Goal: Transaction & Acquisition: Purchase product/service

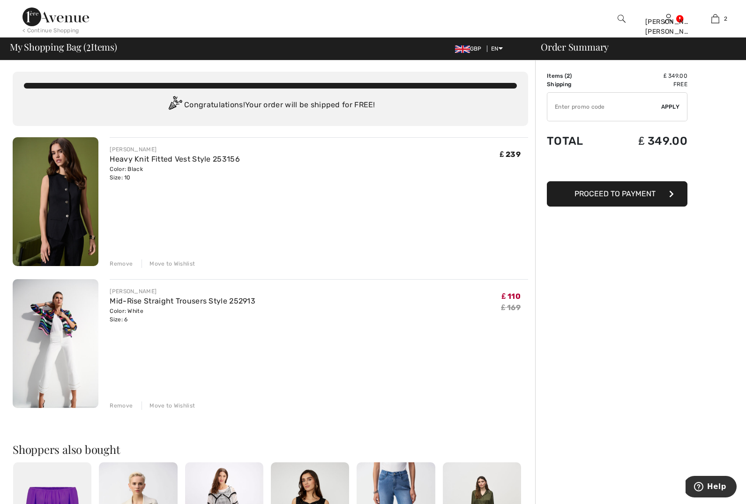
click at [118, 265] on div "Remove" at bounding box center [121, 264] width 23 height 8
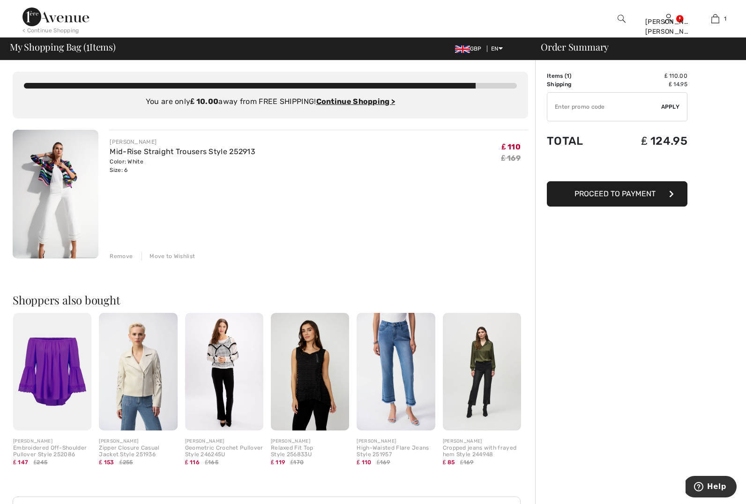
click at [397, 379] on img at bounding box center [396, 372] width 78 height 118
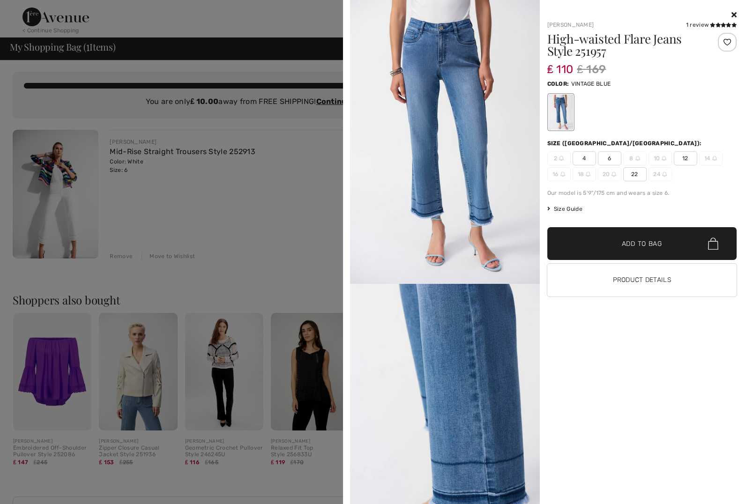
click at [610, 158] on span "6" at bounding box center [609, 158] width 23 height 14
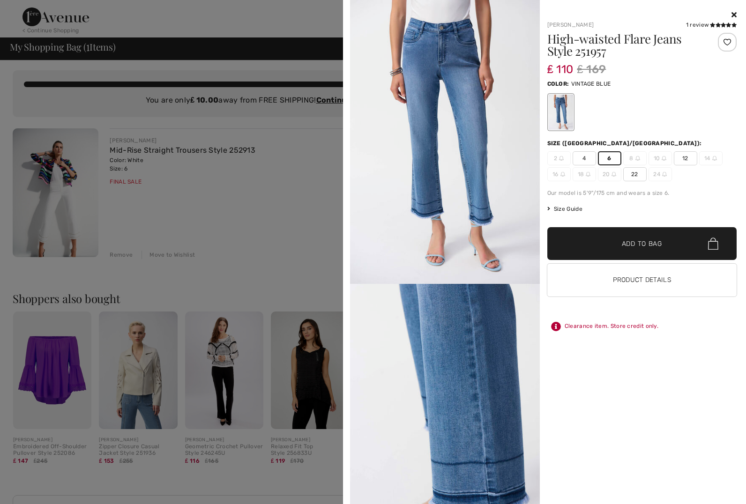
click at [623, 248] on span "Add to Bag" at bounding box center [642, 244] width 40 height 10
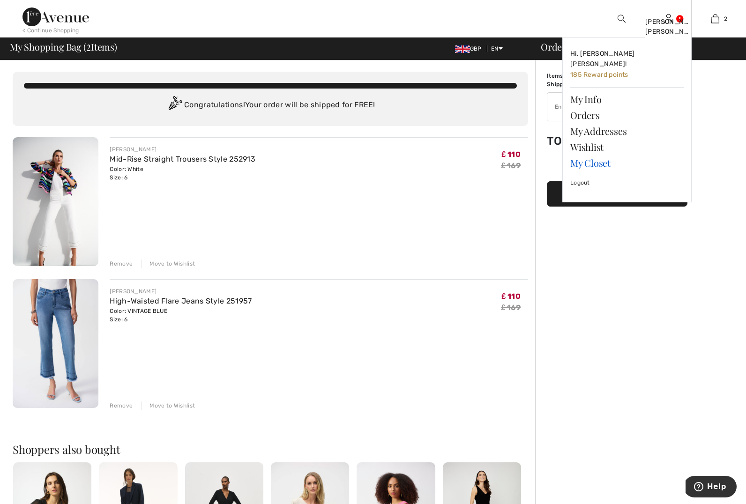
click at [599, 155] on link "My Closet" at bounding box center [626, 163] width 113 height 16
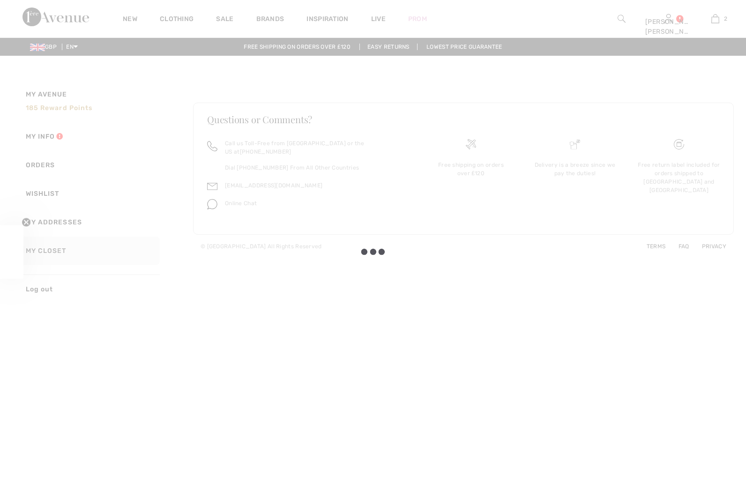
checkbox input "true"
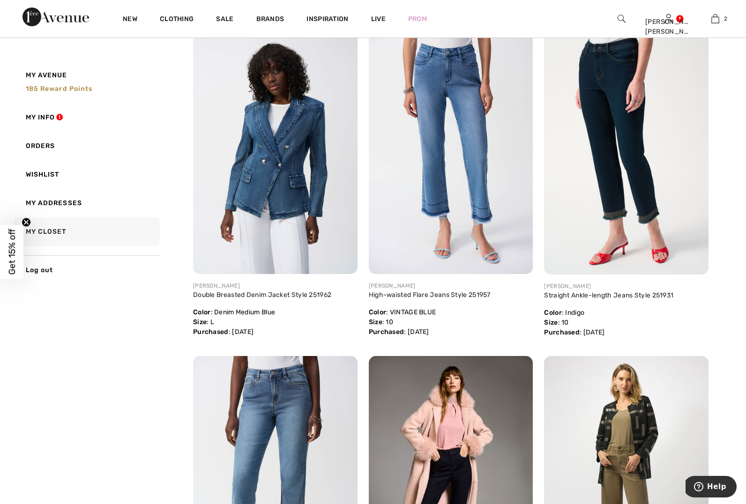
scroll to position [148, 0]
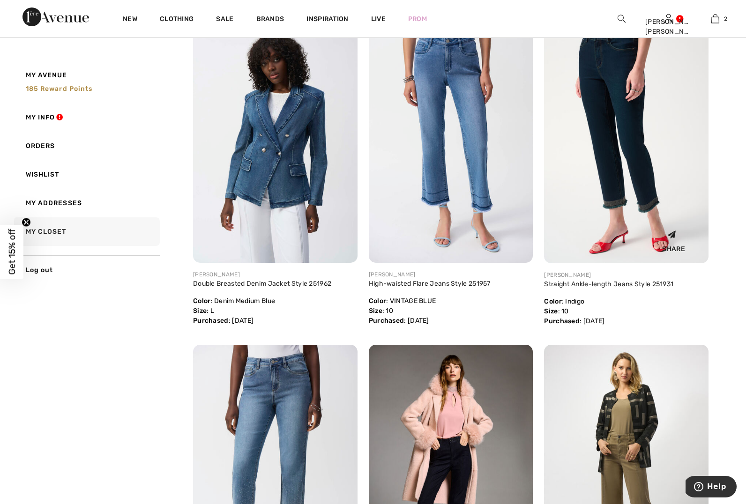
click at [625, 175] on img at bounding box center [626, 140] width 165 height 247
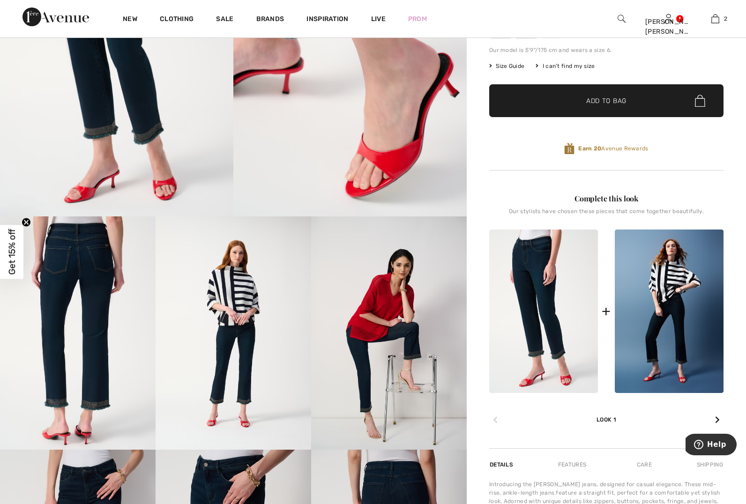
scroll to position [189, 0]
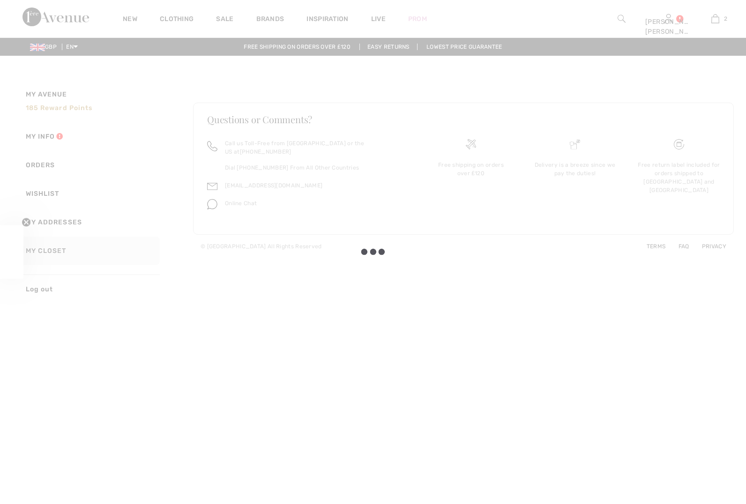
checkbox input "true"
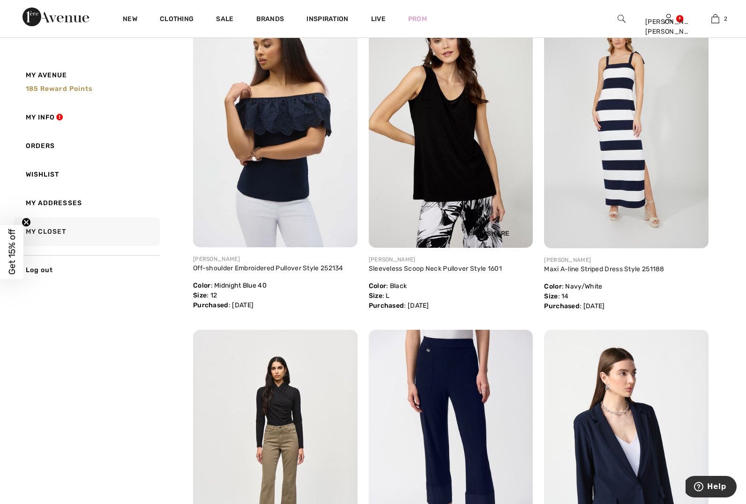
scroll to position [1147, 0]
click at [470, 165] on img at bounding box center [451, 124] width 165 height 247
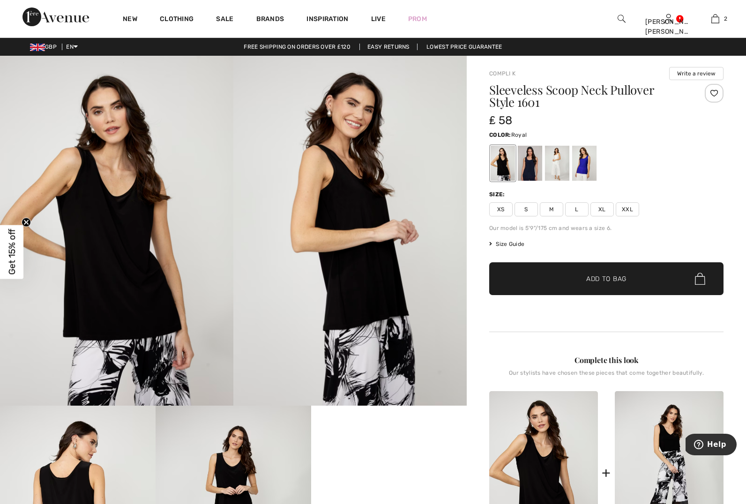
click at [586, 165] on div at bounding box center [584, 163] width 24 height 35
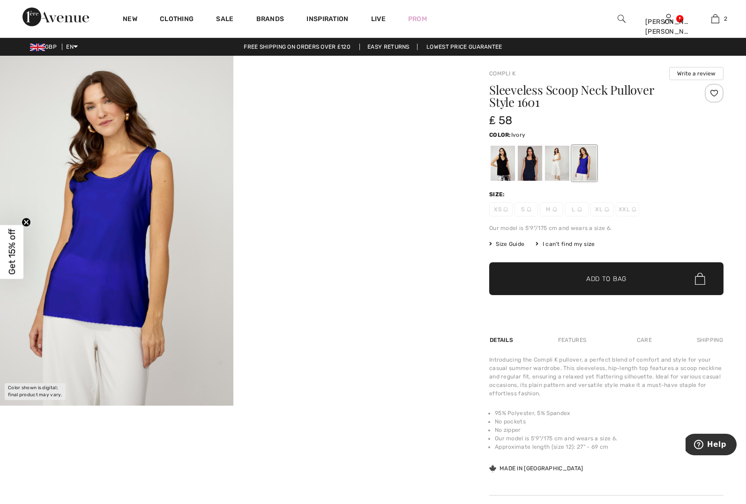
click at [547, 162] on div at bounding box center [557, 163] width 24 height 35
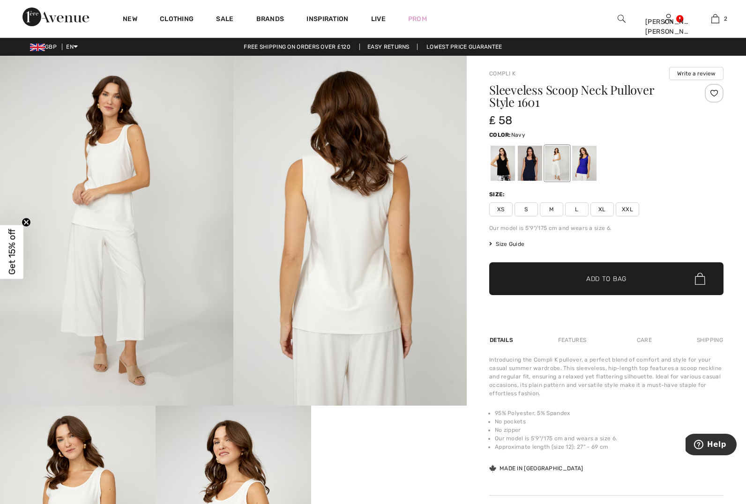
click at [524, 166] on div at bounding box center [530, 163] width 24 height 35
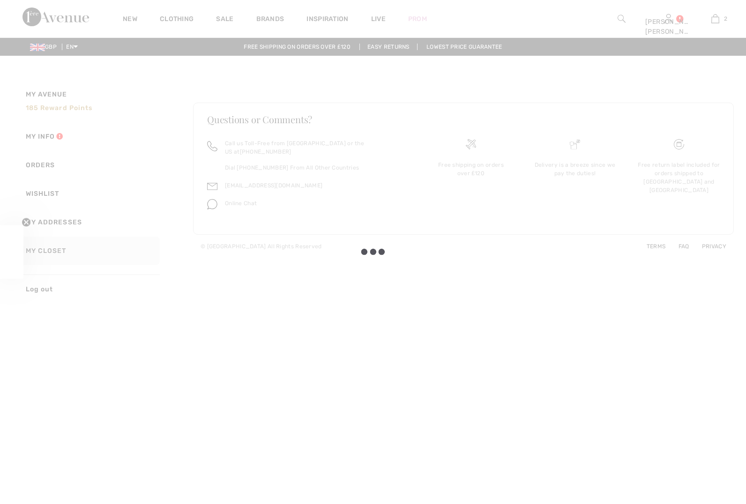
checkbox input "true"
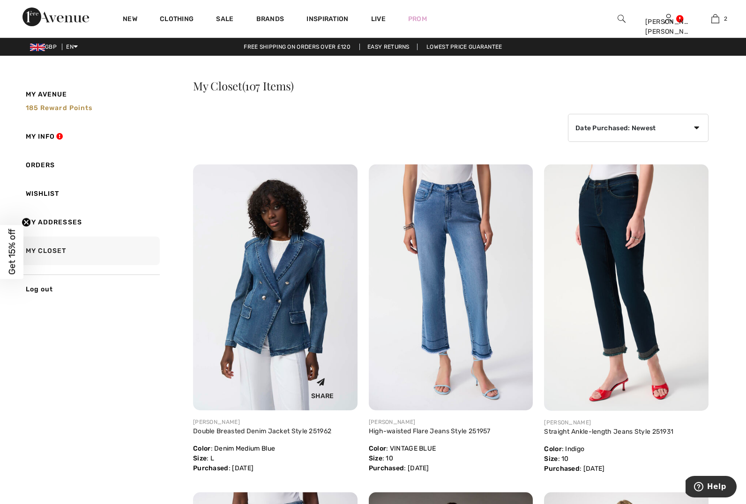
click at [244, 270] on img at bounding box center [275, 288] width 165 height 246
